Goal: Task Accomplishment & Management: Complete application form

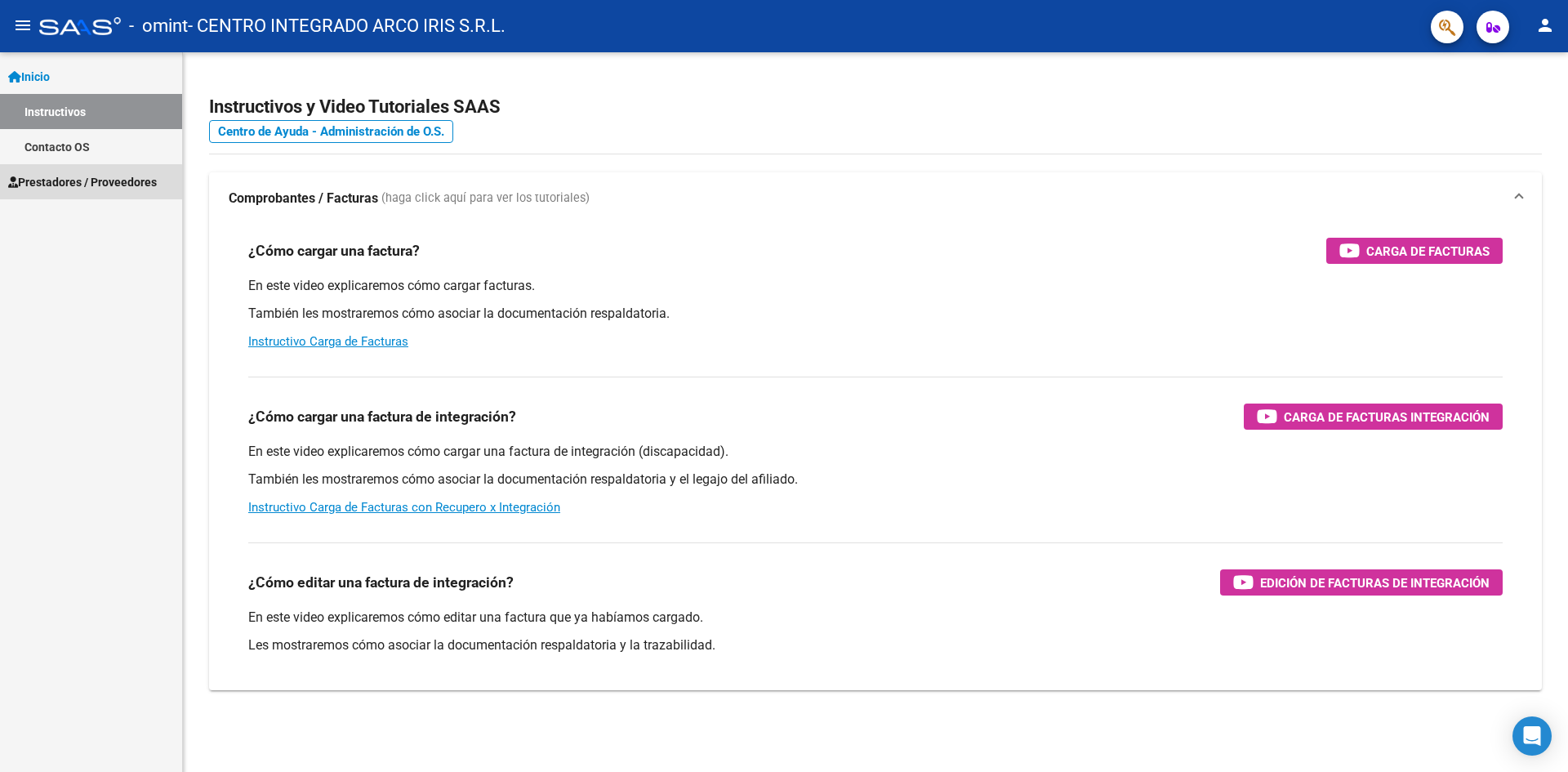
click at [82, 183] on span "Prestadores / Proveedores" at bounding box center [82, 182] width 149 height 18
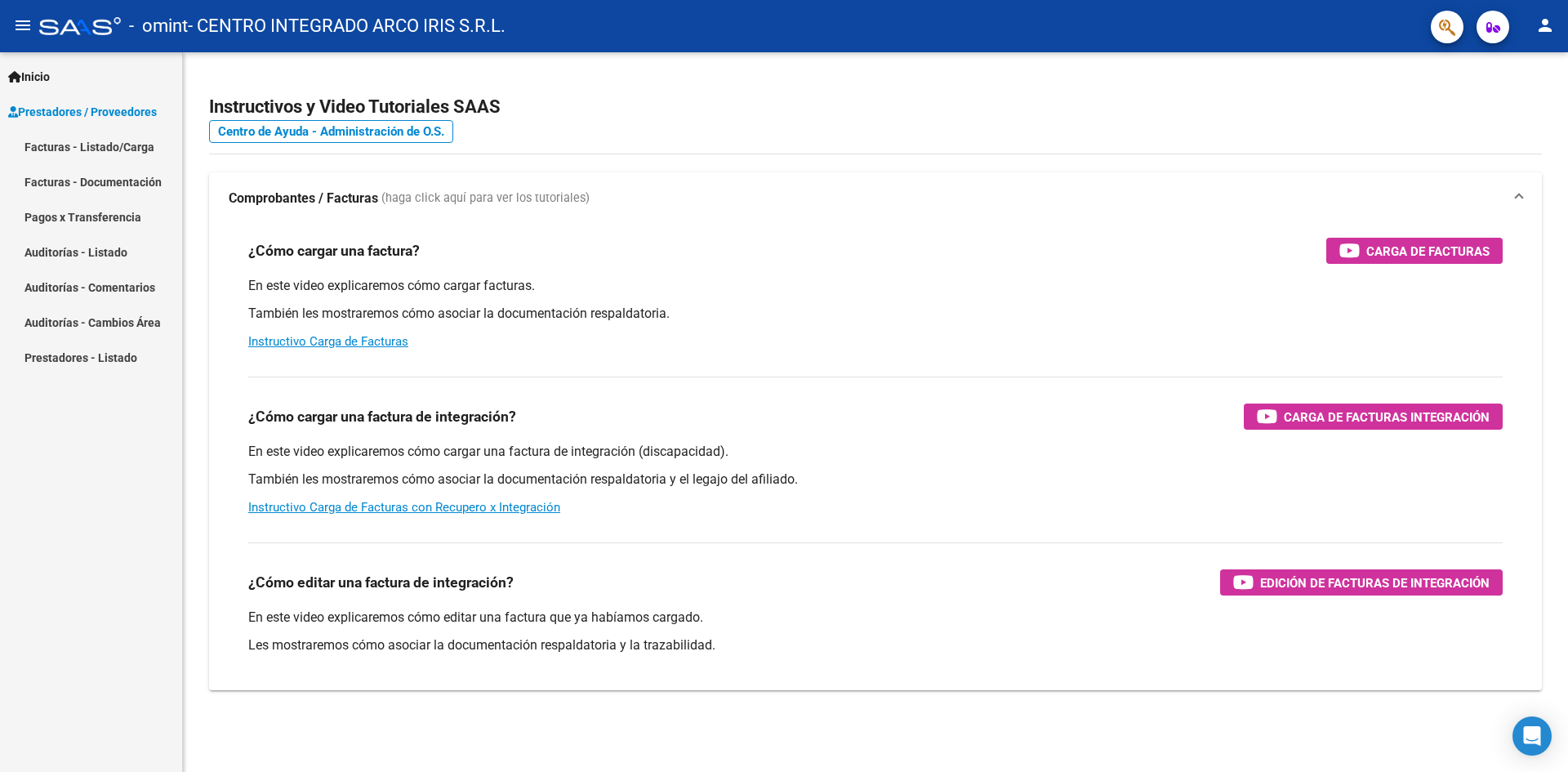
click at [106, 150] on link "Facturas - Listado/Carga" at bounding box center [91, 147] width 182 height 35
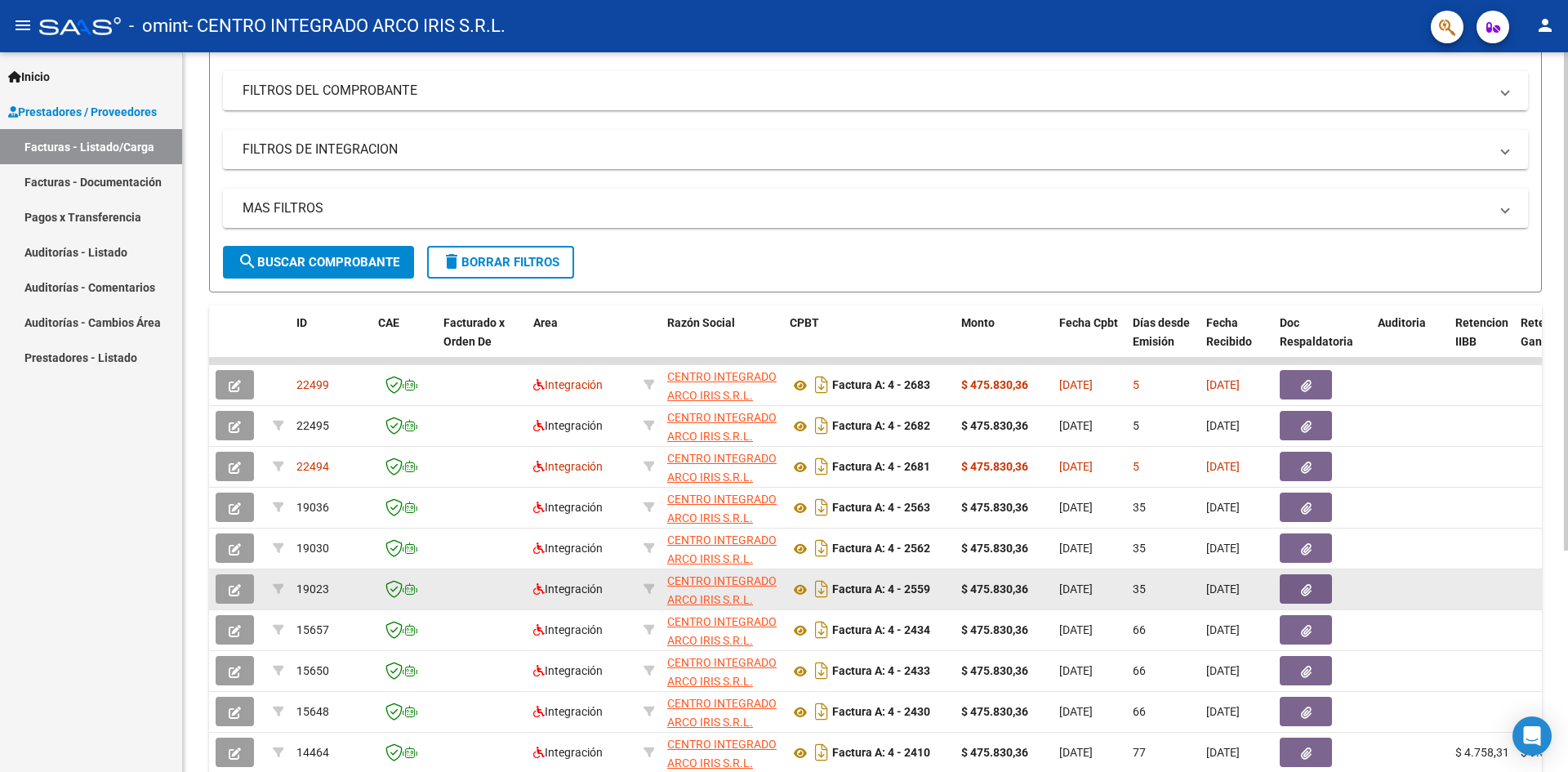
scroll to position [245, 0]
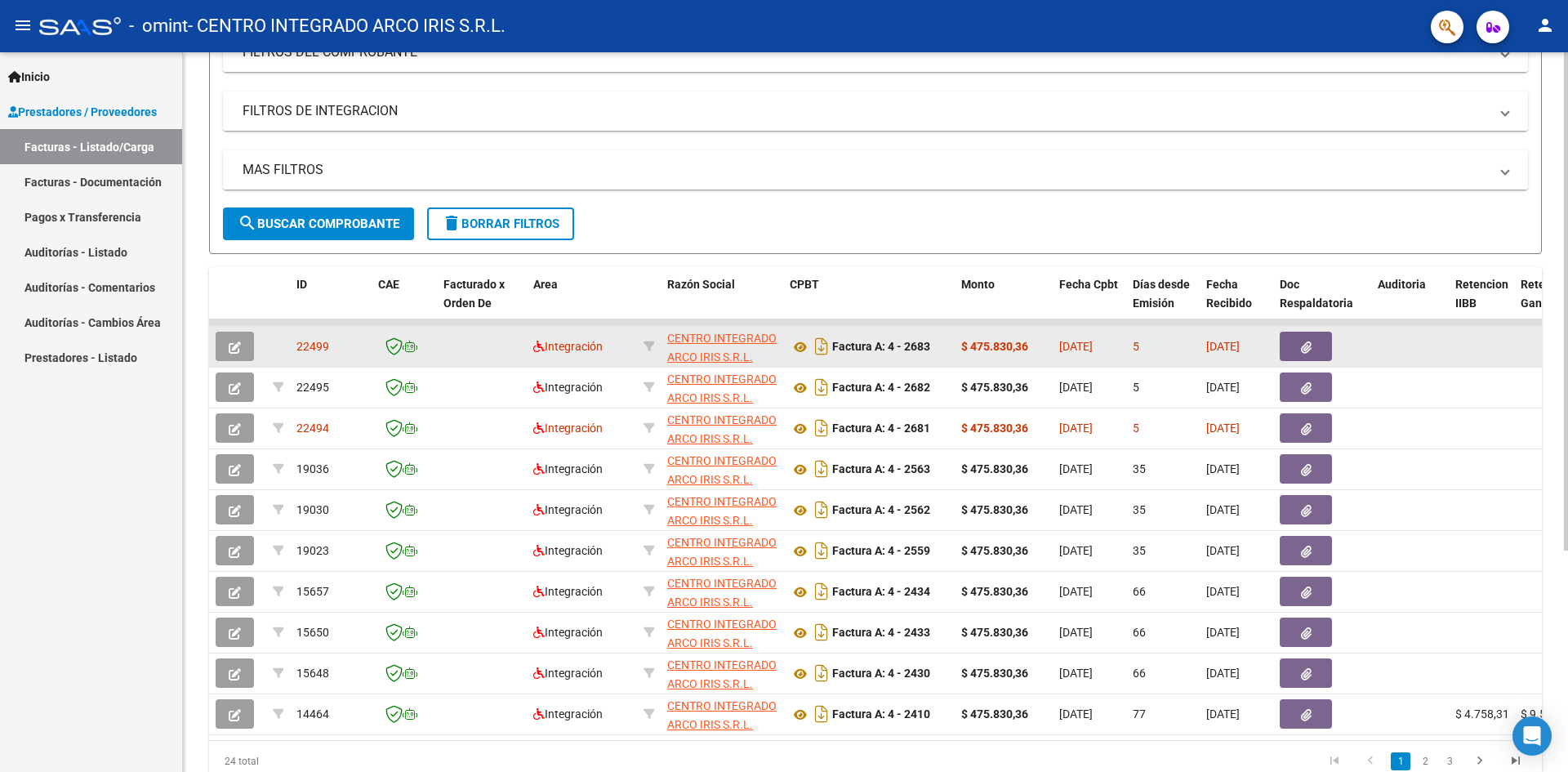
click at [230, 340] on span "button" at bounding box center [235, 346] width 13 height 14
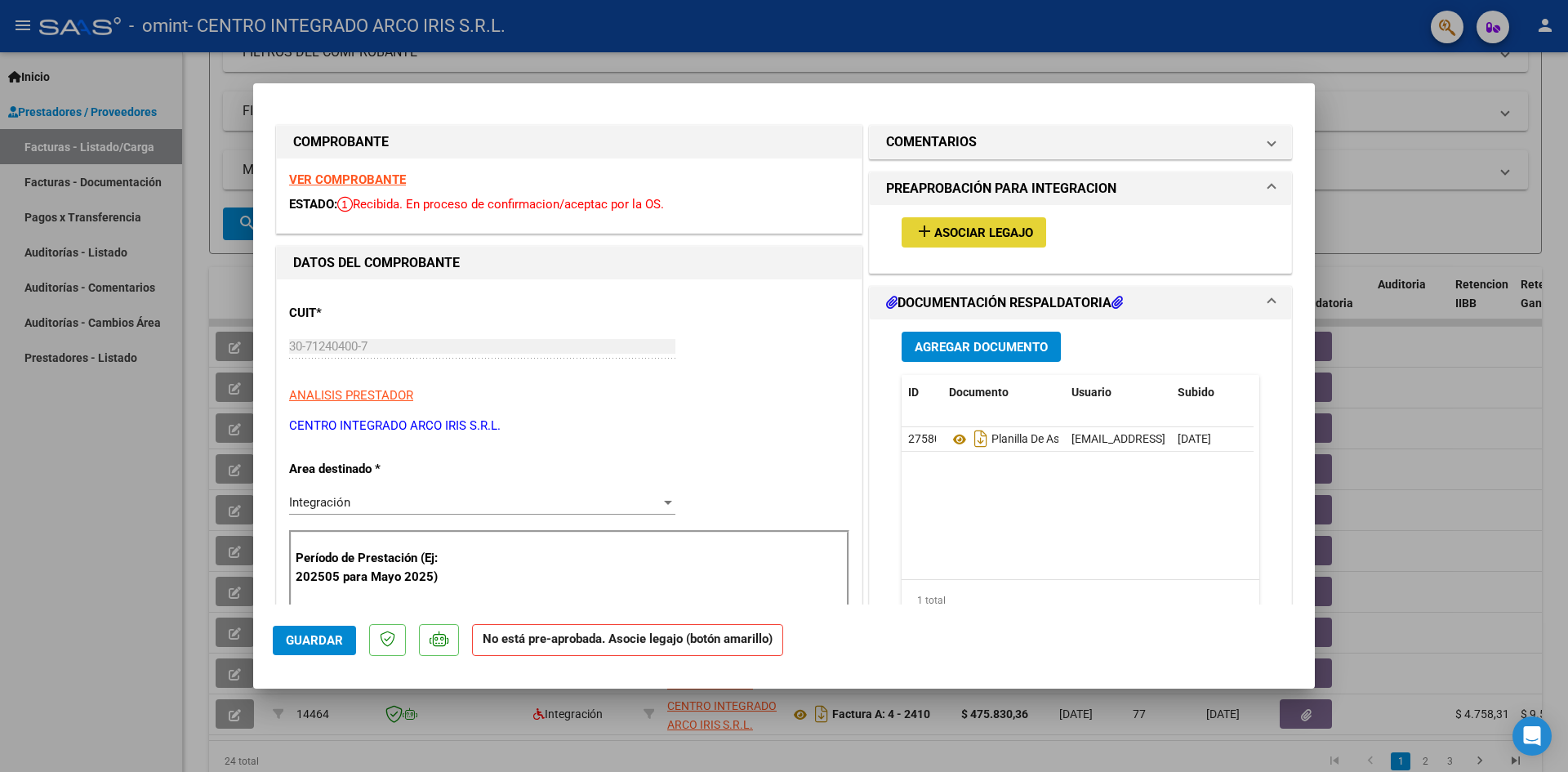
click at [915, 229] on mat-icon "add" at bounding box center [924, 231] width 19 height 19
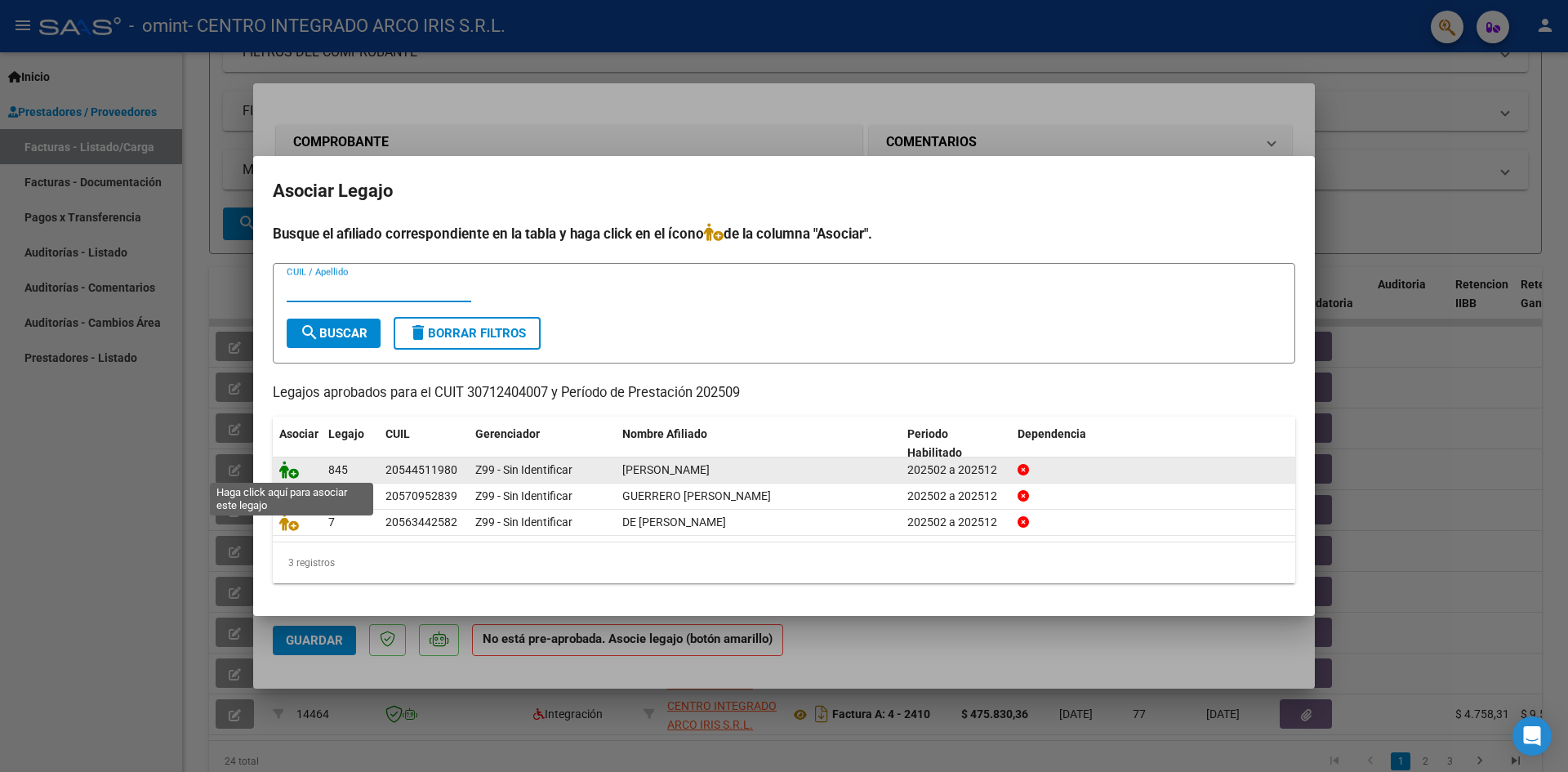
click at [292, 465] on icon at bounding box center [289, 470] width 19 height 18
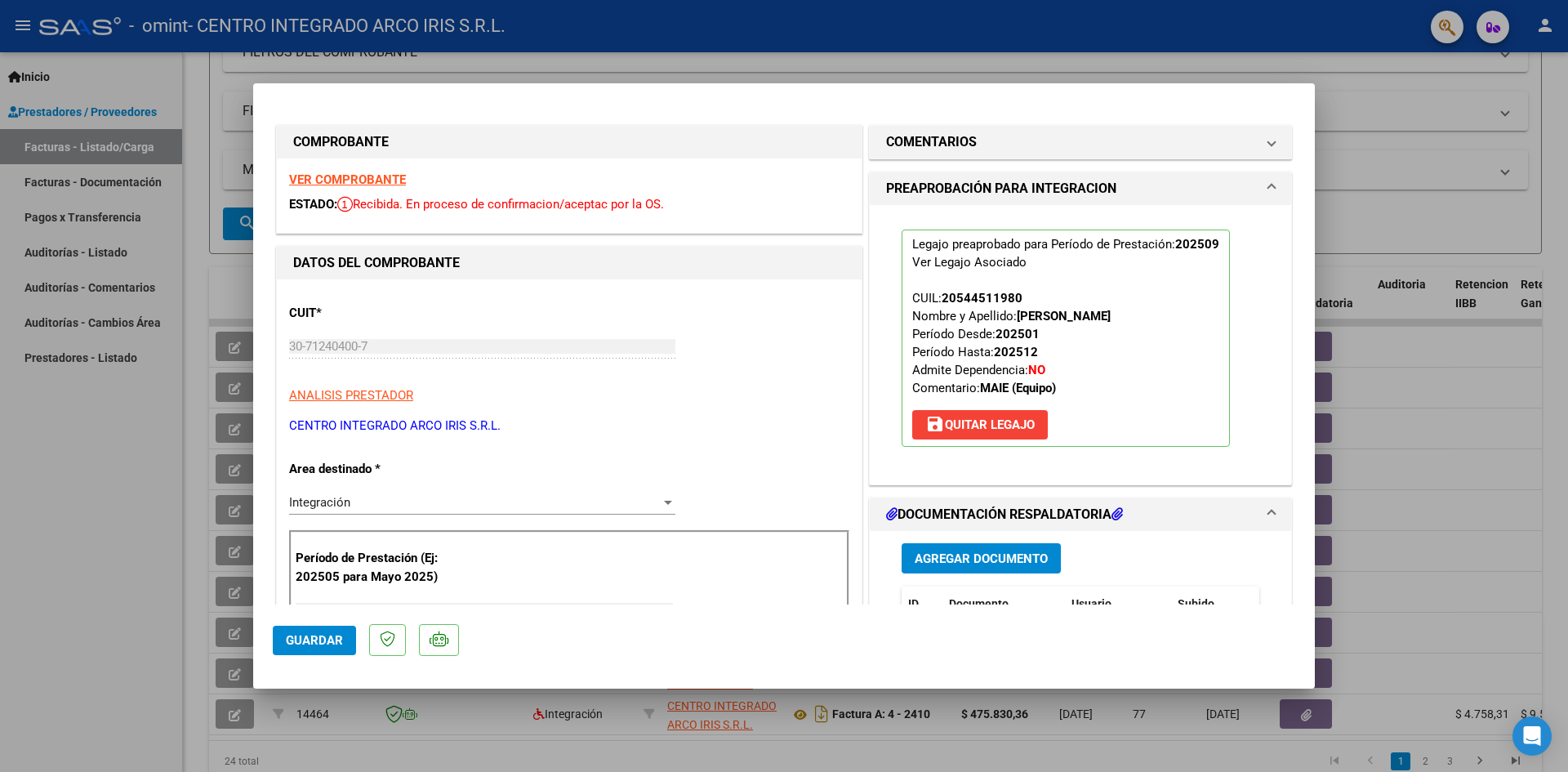
click at [336, 642] on span "Guardar" at bounding box center [314, 640] width 57 height 14
click at [115, 463] on div at bounding box center [784, 386] width 1568 height 772
type input "$ 0,00"
